Goal: Task Accomplishment & Management: Manage account settings

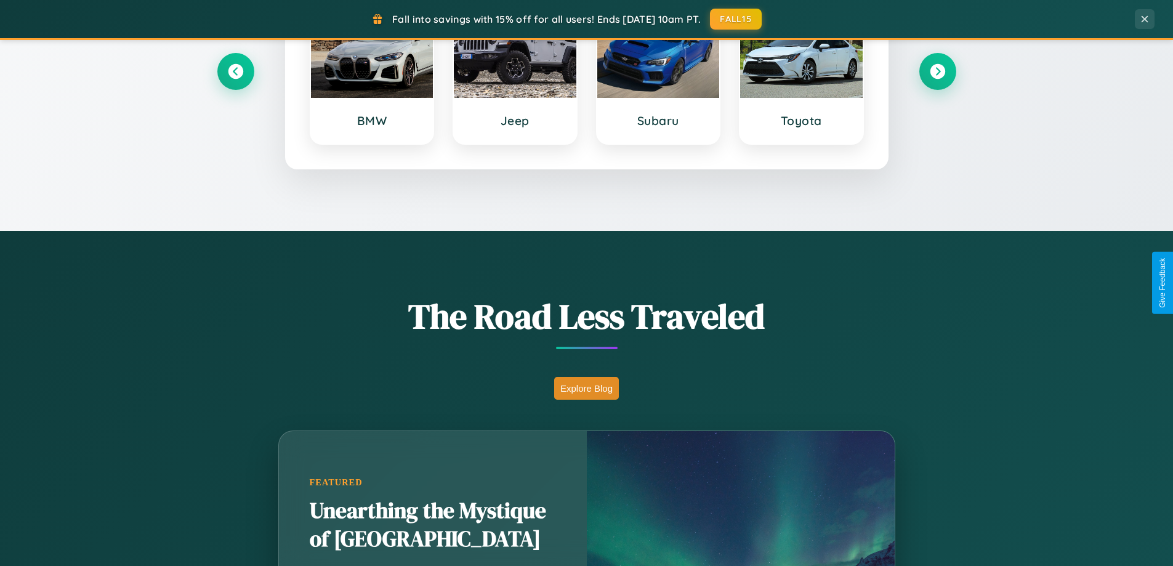
scroll to position [847, 0]
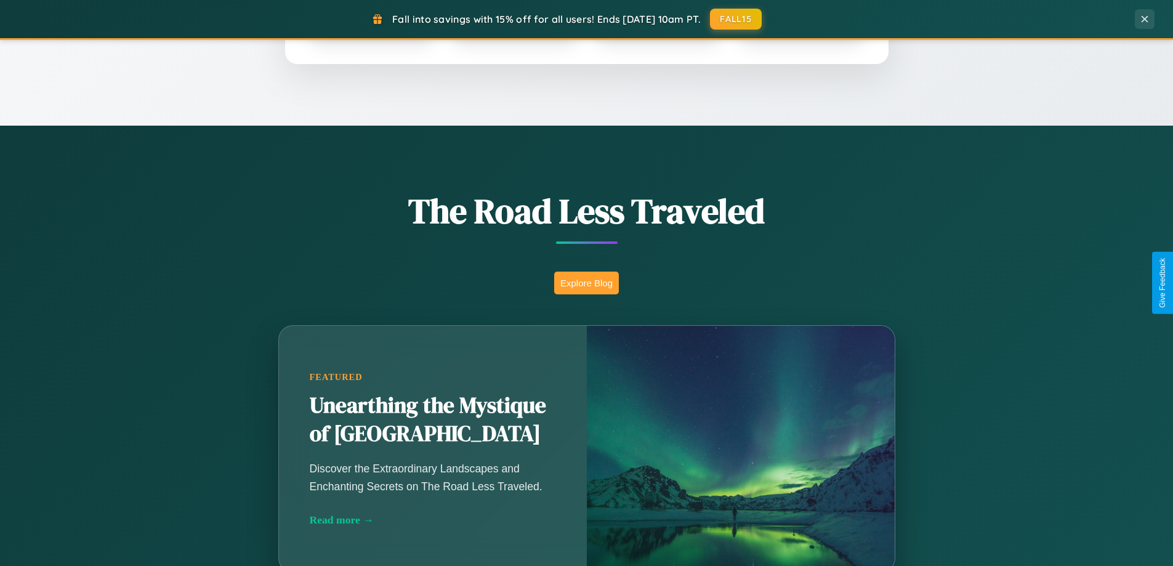
click at [586, 283] on button "Explore Blog" at bounding box center [586, 283] width 65 height 23
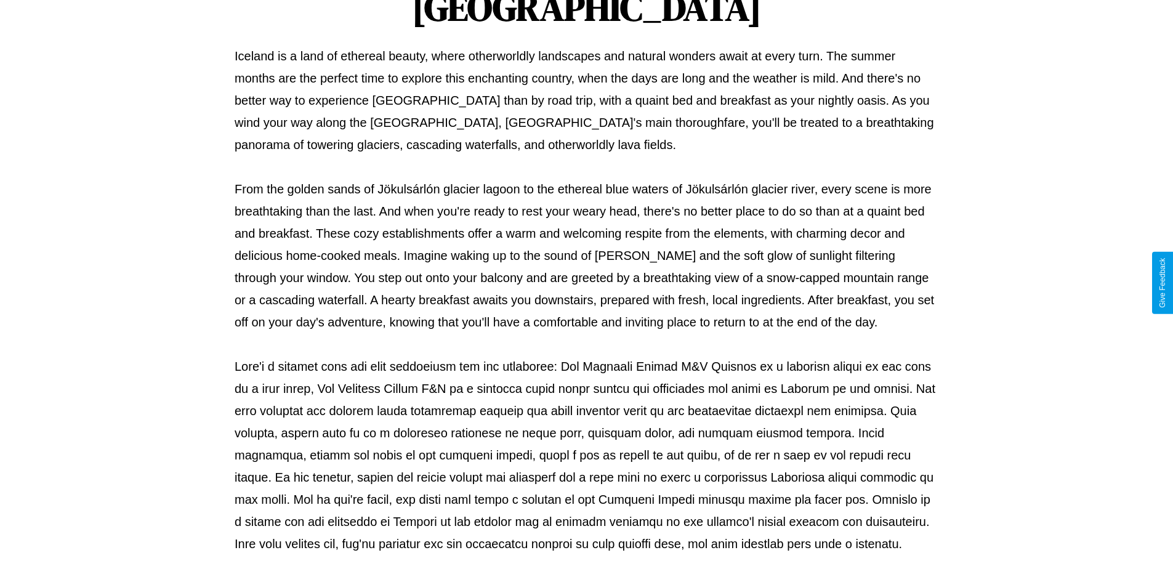
scroll to position [398, 0]
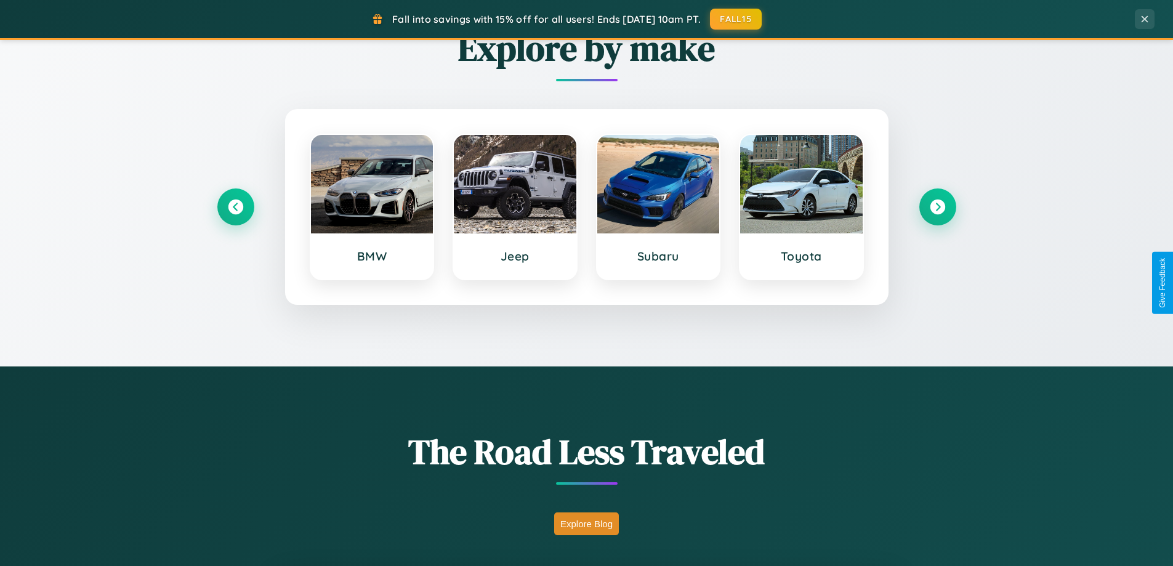
scroll to position [531, 0]
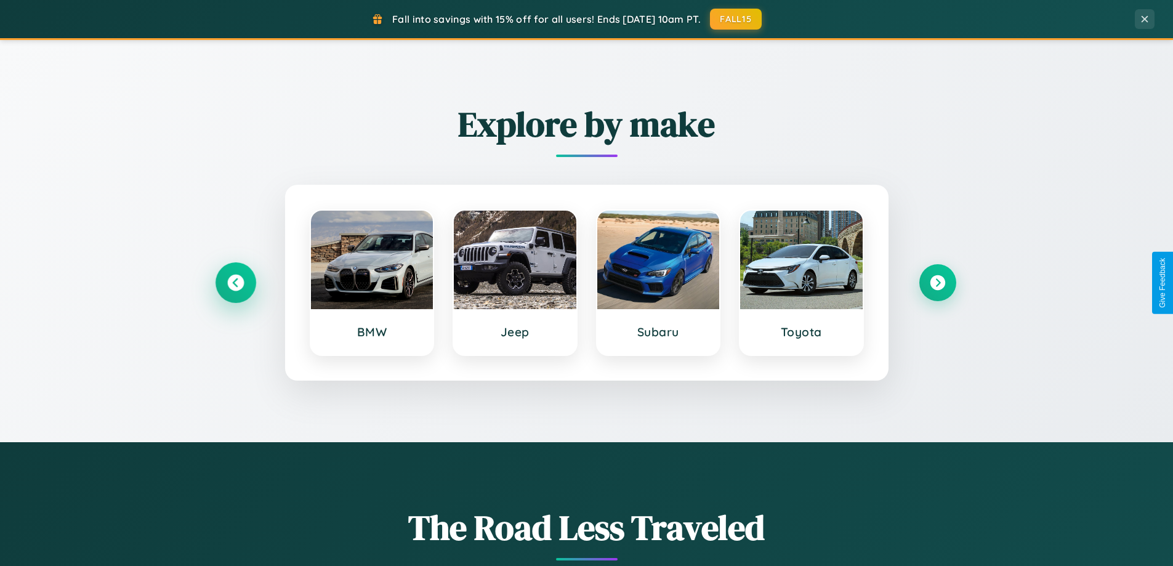
click at [235, 283] on icon at bounding box center [235, 283] width 17 height 17
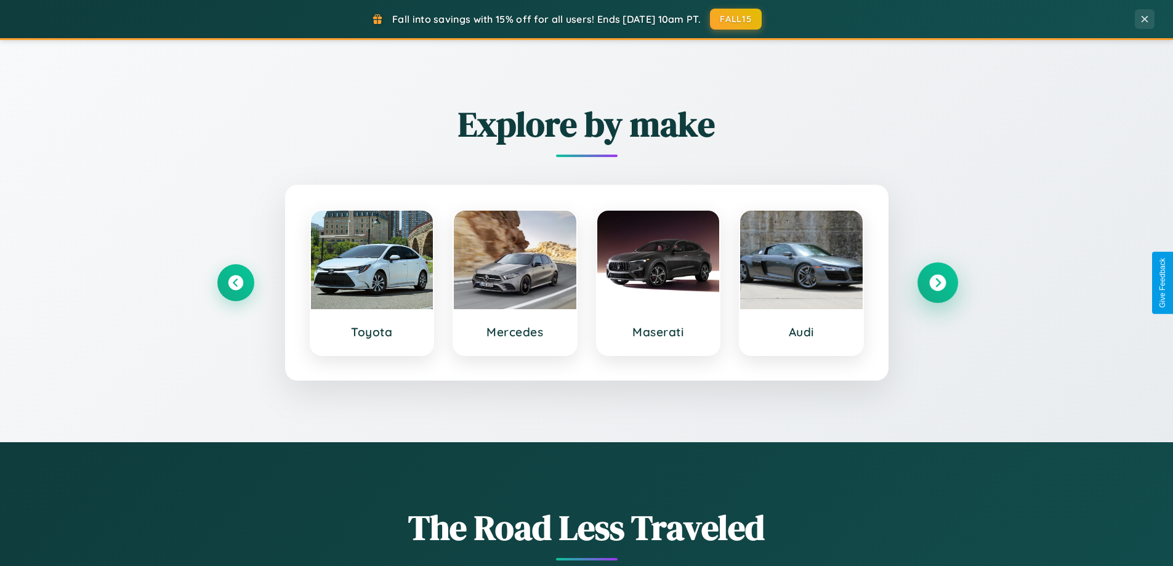
click at [937, 283] on icon at bounding box center [937, 283] width 17 height 17
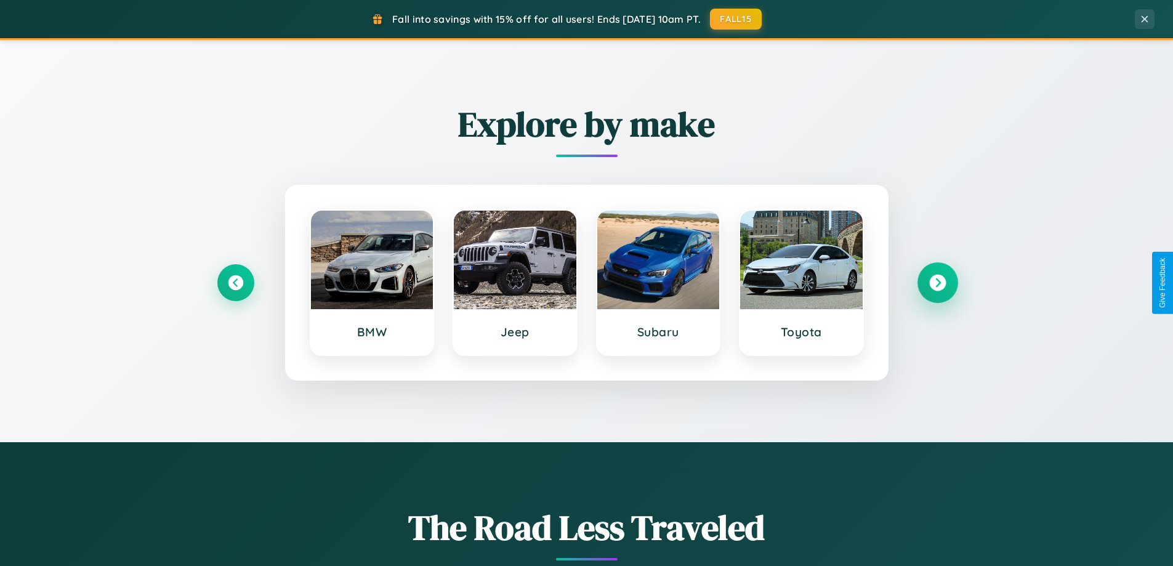
click at [937, 283] on icon at bounding box center [937, 283] width 17 height 17
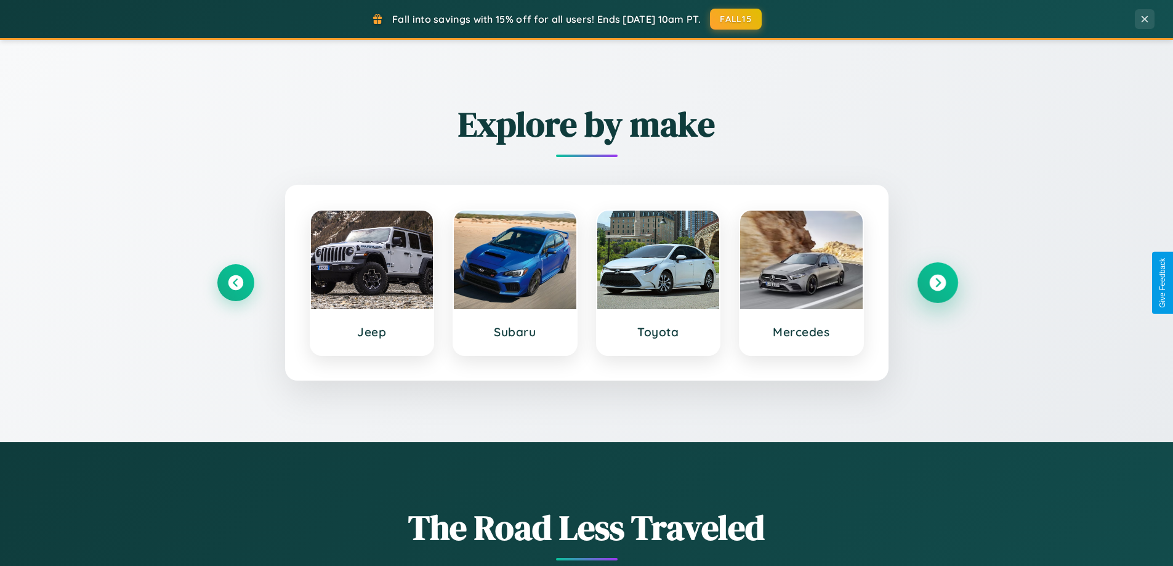
click at [937, 283] on icon at bounding box center [937, 283] width 17 height 17
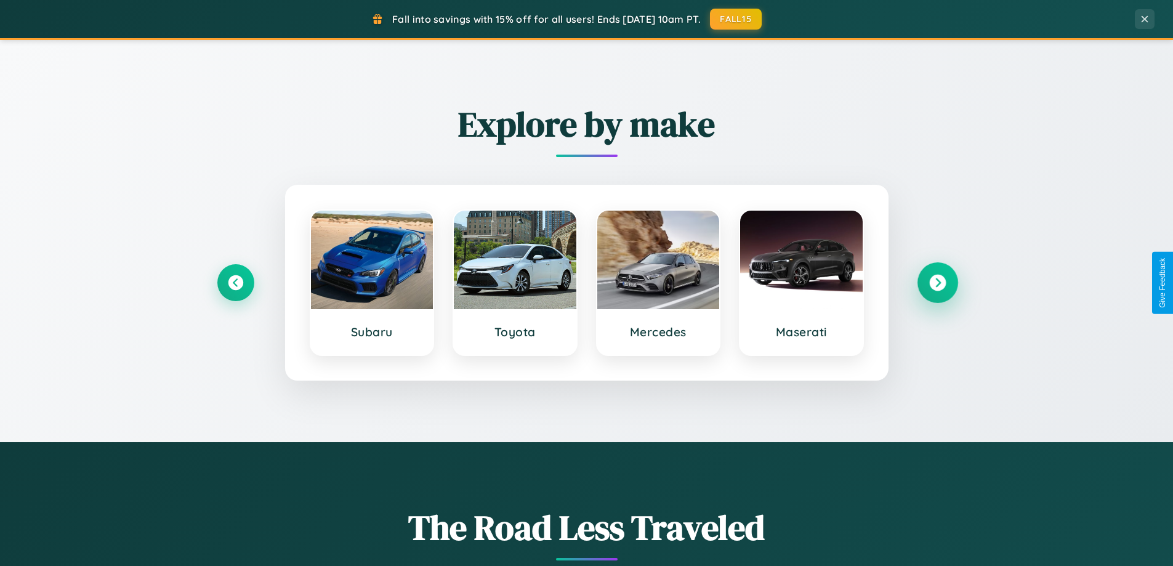
scroll to position [0, 0]
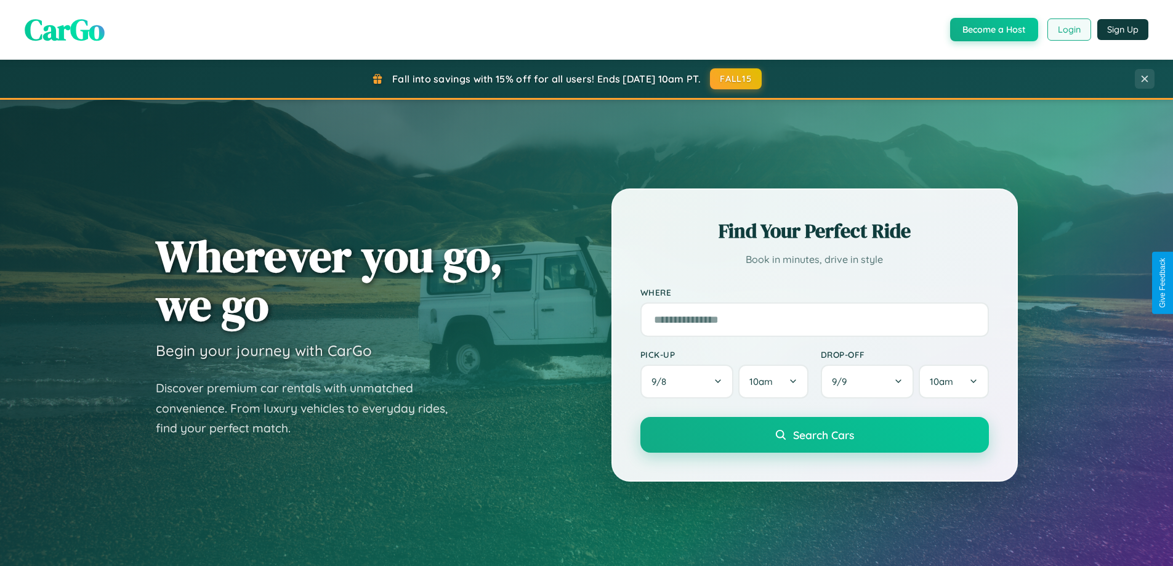
click at [1068, 30] on button "Login" at bounding box center [1069, 29] width 44 height 22
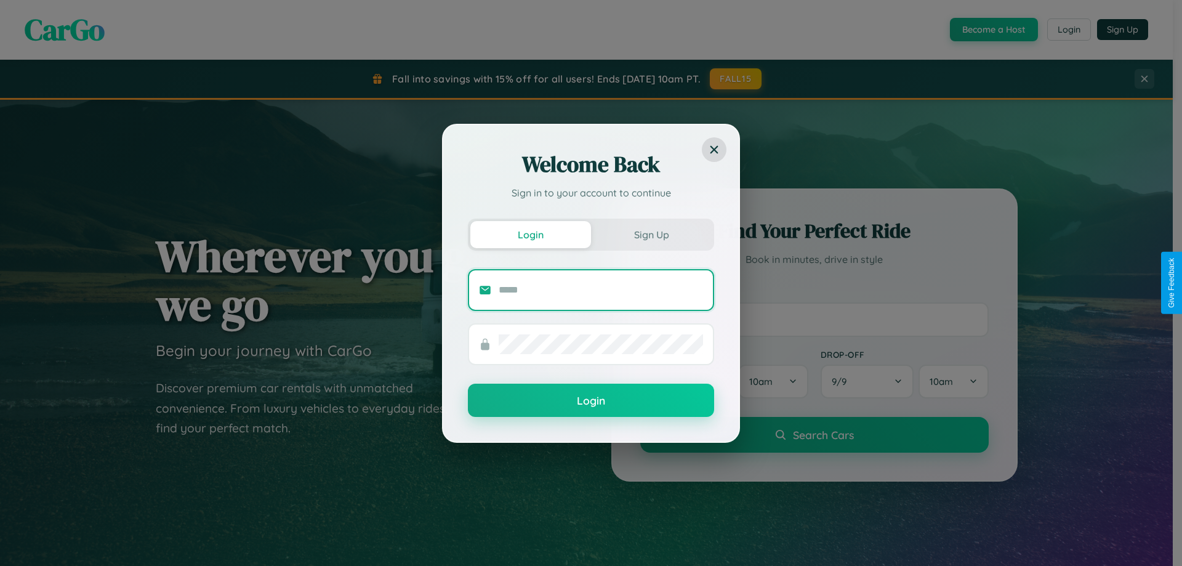
click at [601, 289] on input "text" at bounding box center [601, 290] width 204 height 20
type input "**********"
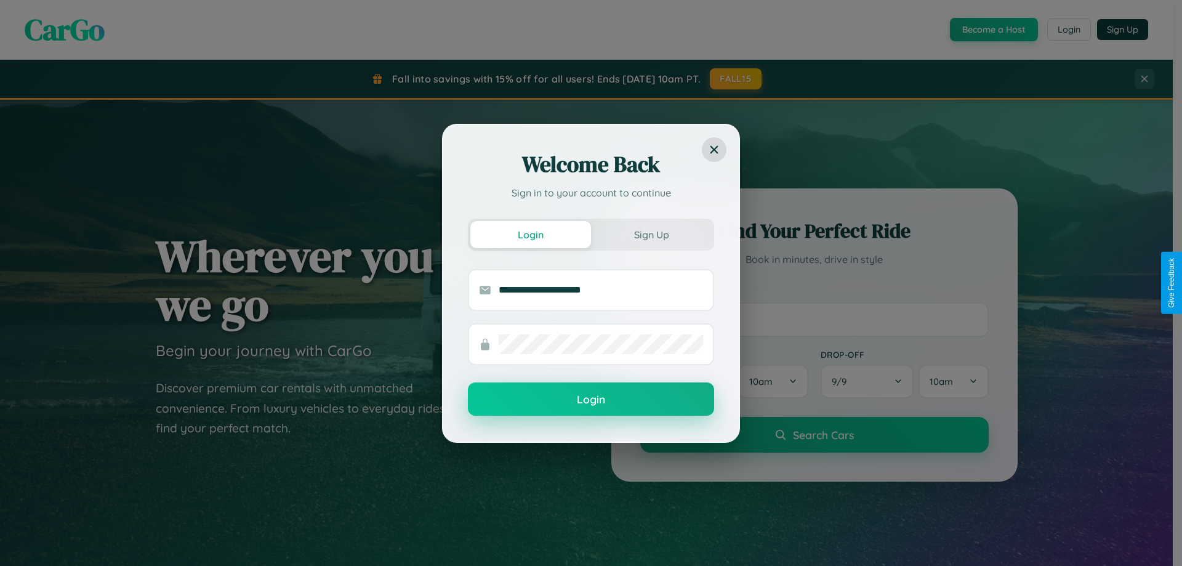
click at [591, 400] on button "Login" at bounding box center [591, 398] width 246 height 33
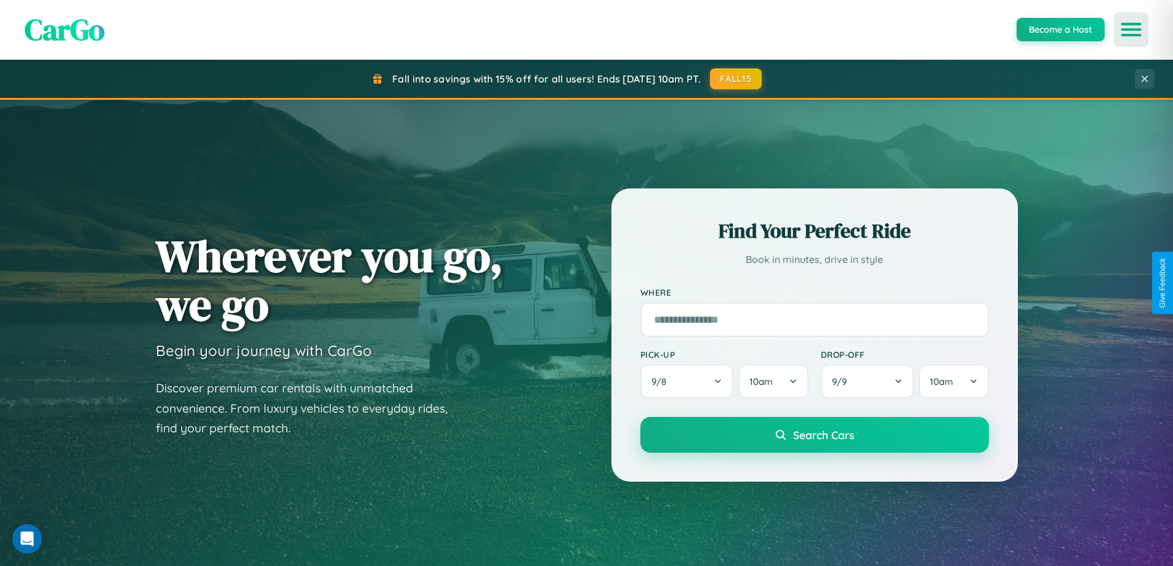
click at [1131, 30] on icon "Open menu" at bounding box center [1131, 29] width 18 height 11
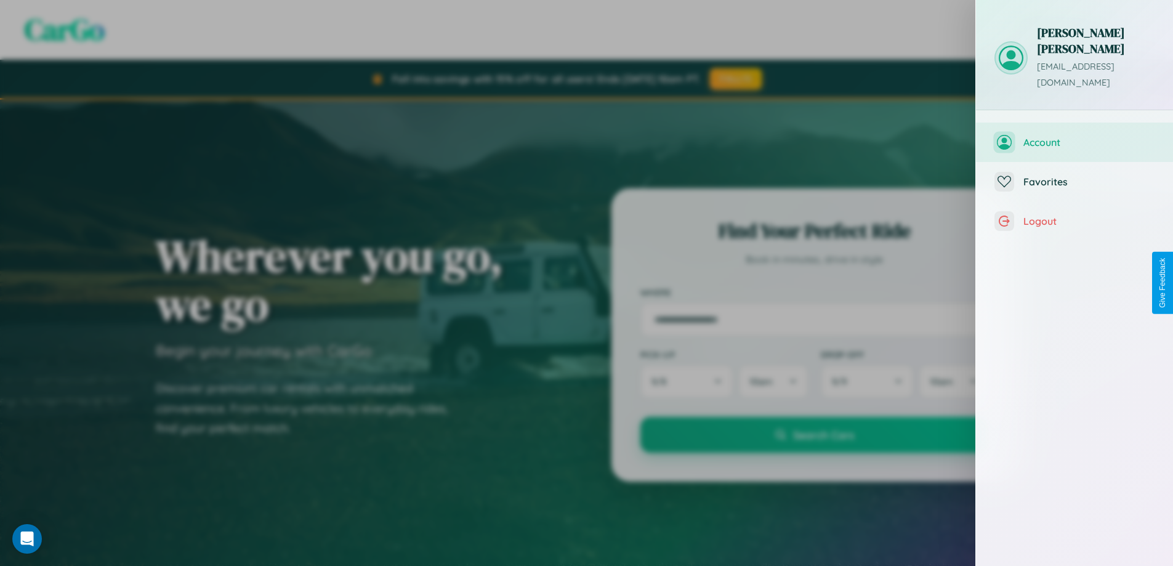
click at [1074, 136] on span "Account" at bounding box center [1088, 142] width 131 height 12
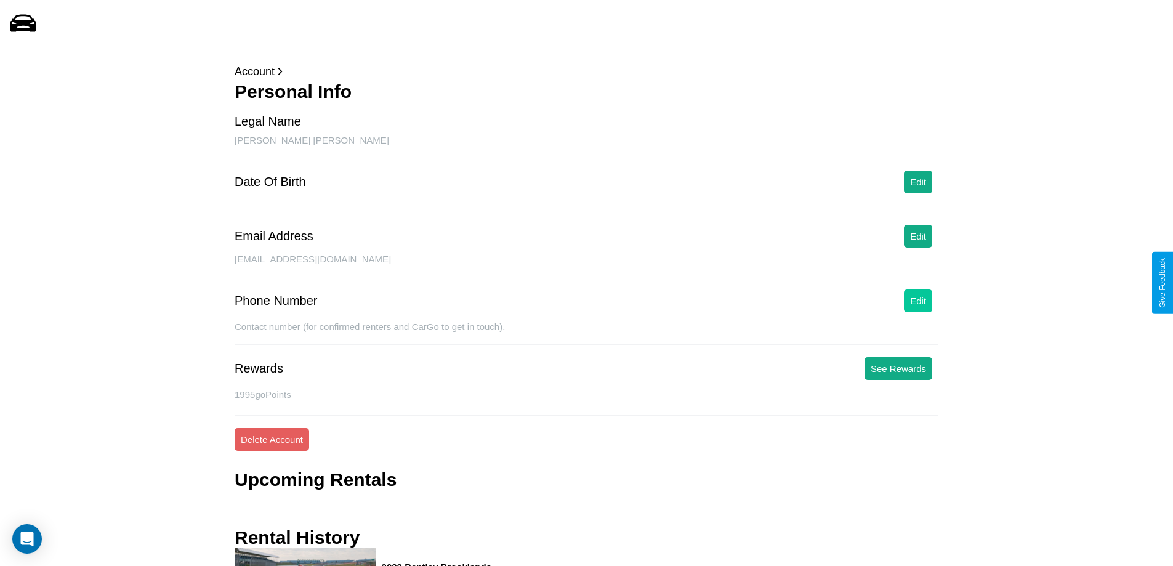
click at [918, 300] on button "Edit" at bounding box center [918, 300] width 28 height 23
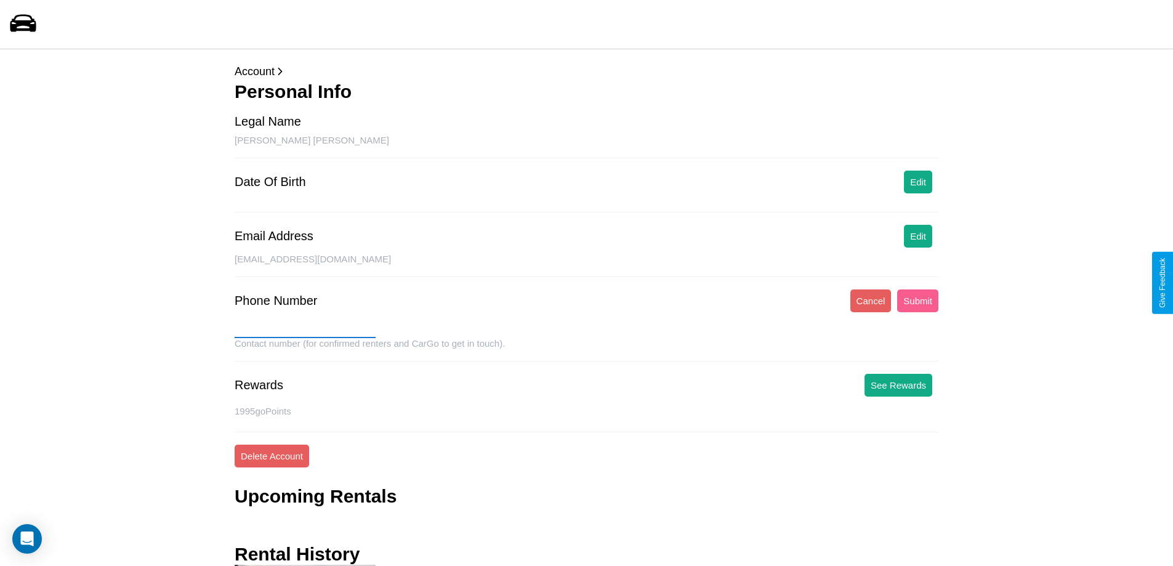
click at [305, 328] on input "text" at bounding box center [305, 328] width 141 height 20
type input "**********"
click at [917, 300] on button "Submit" at bounding box center [917, 300] width 41 height 23
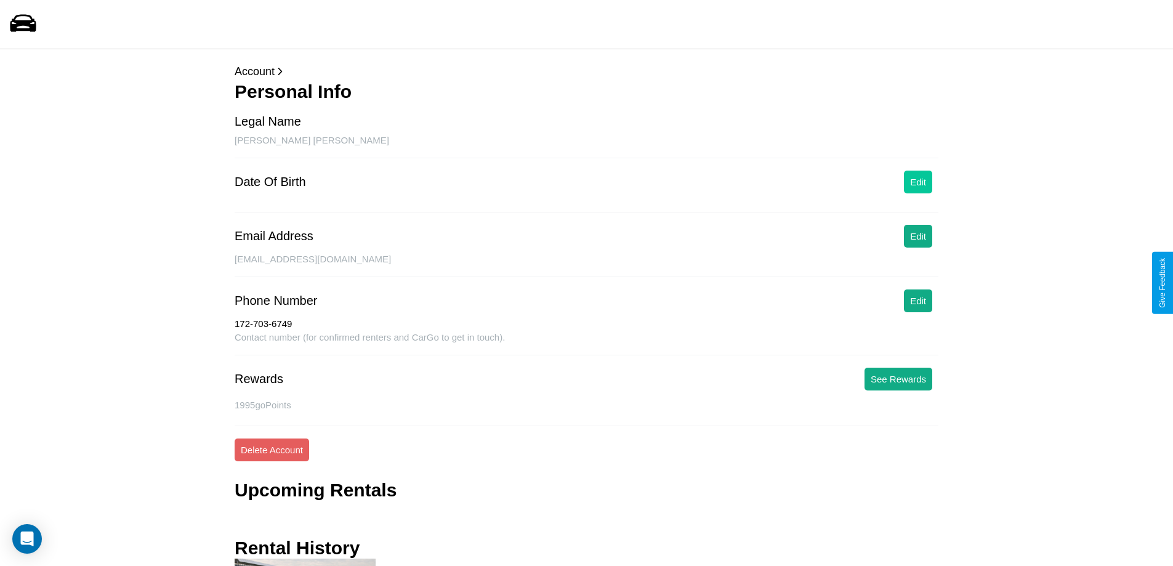
click at [918, 182] on button "Edit" at bounding box center [918, 182] width 28 height 23
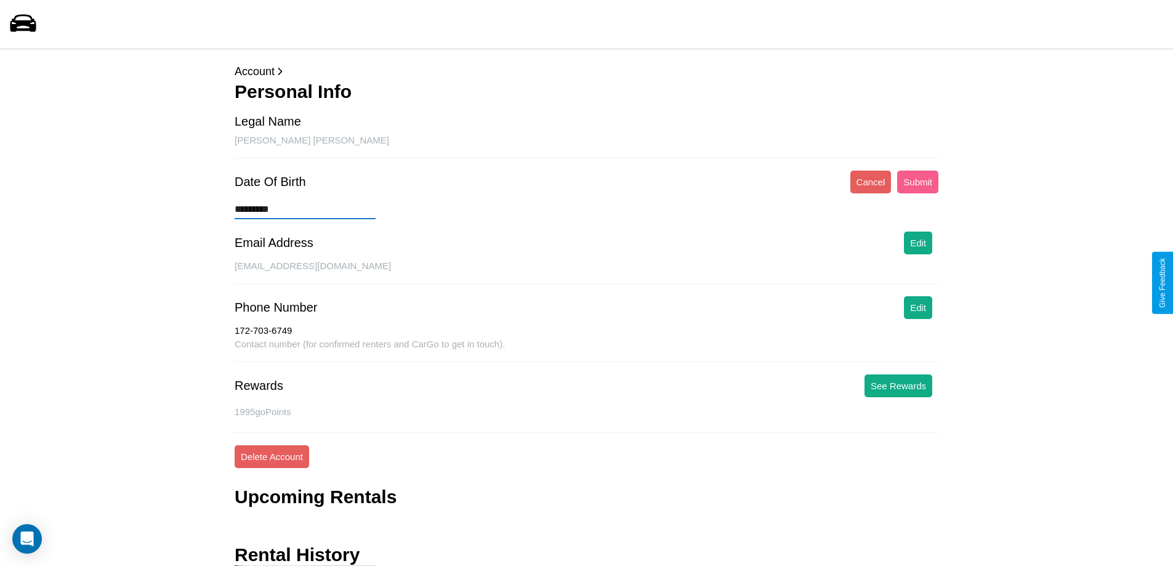
type input "**********"
